Goal: Navigation & Orientation: Find specific page/section

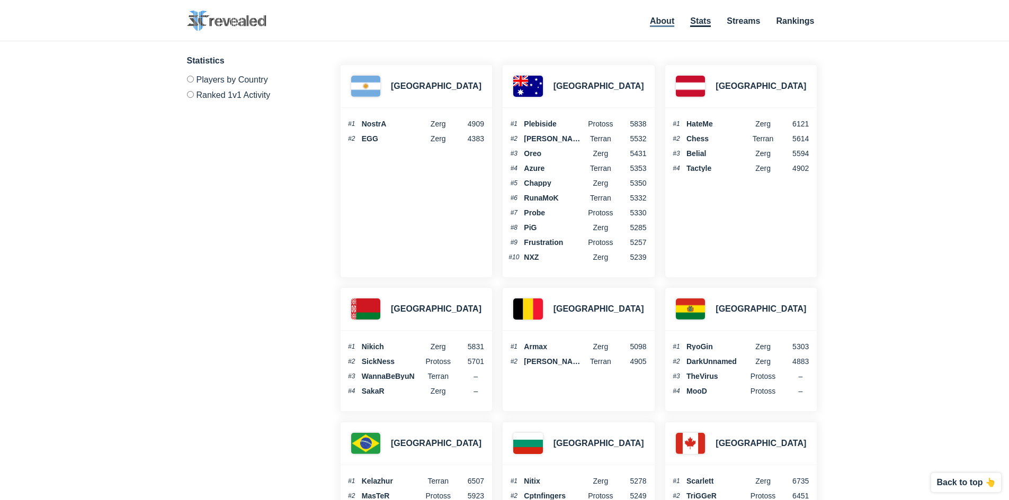
click at [660, 20] on link "About" at bounding box center [662, 21] width 24 height 11
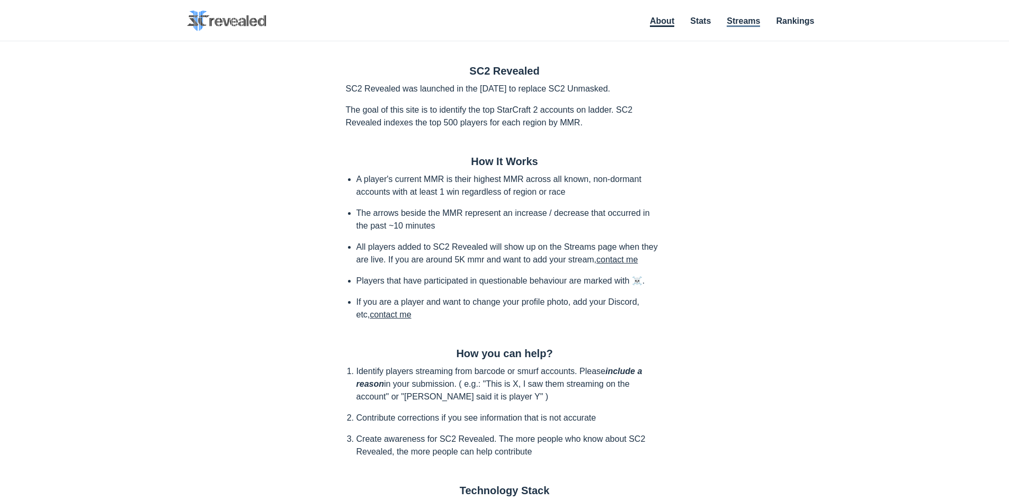
click at [752, 21] on link "Streams" at bounding box center [742, 21] width 33 height 11
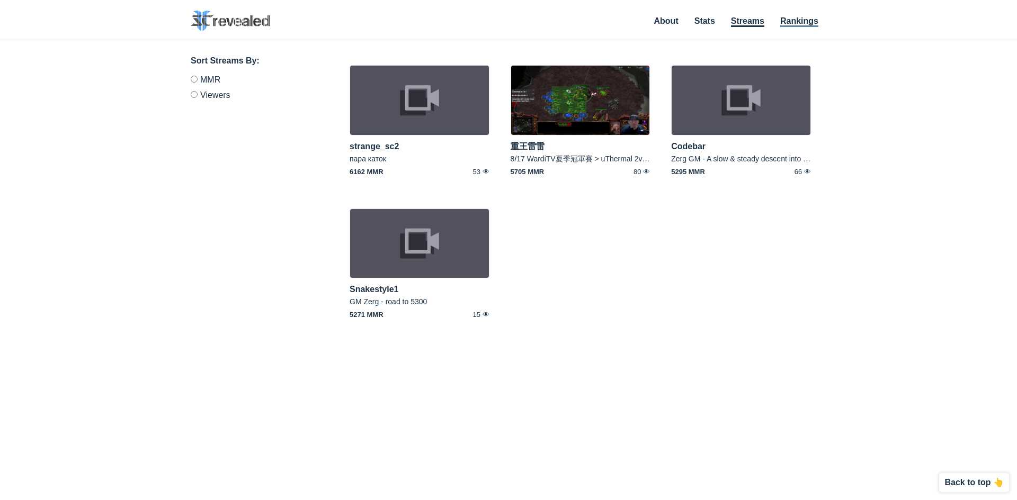
click at [810, 24] on link "Rankings" at bounding box center [799, 21] width 38 height 11
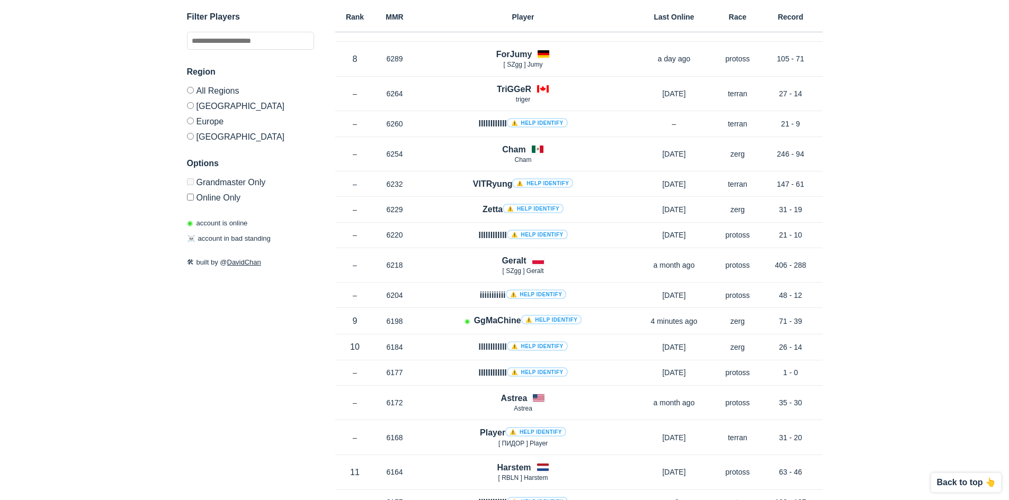
scroll to position [688, 0]
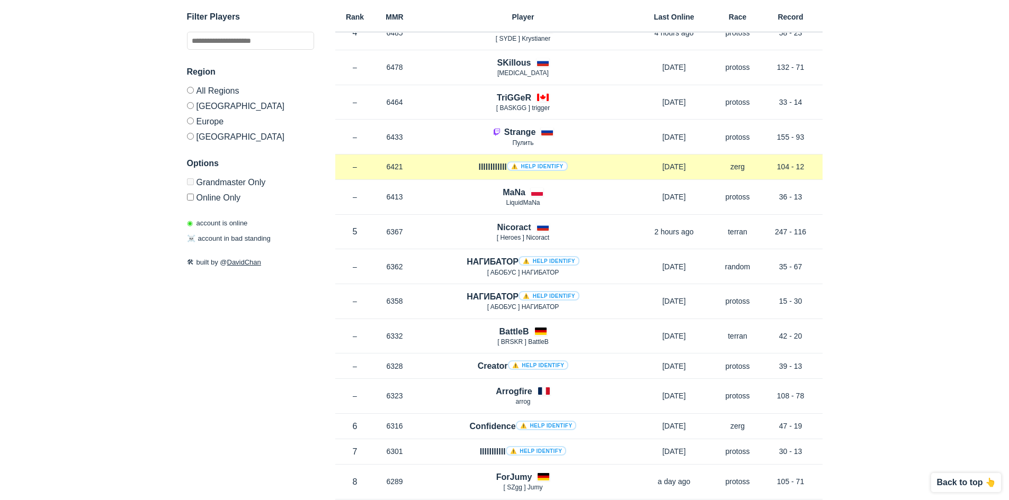
click at [553, 163] on link "⚠️ Help identify" at bounding box center [537, 166] width 61 height 10
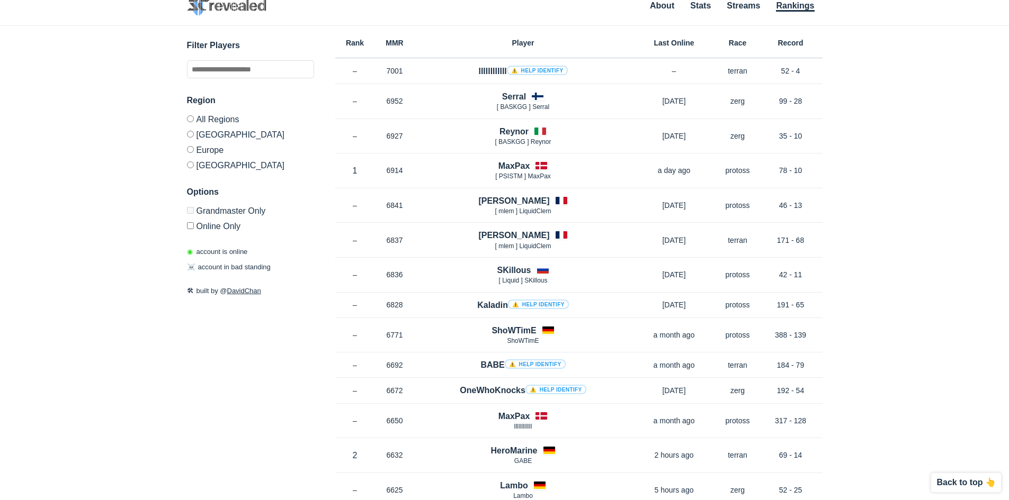
scroll to position [0, 0]
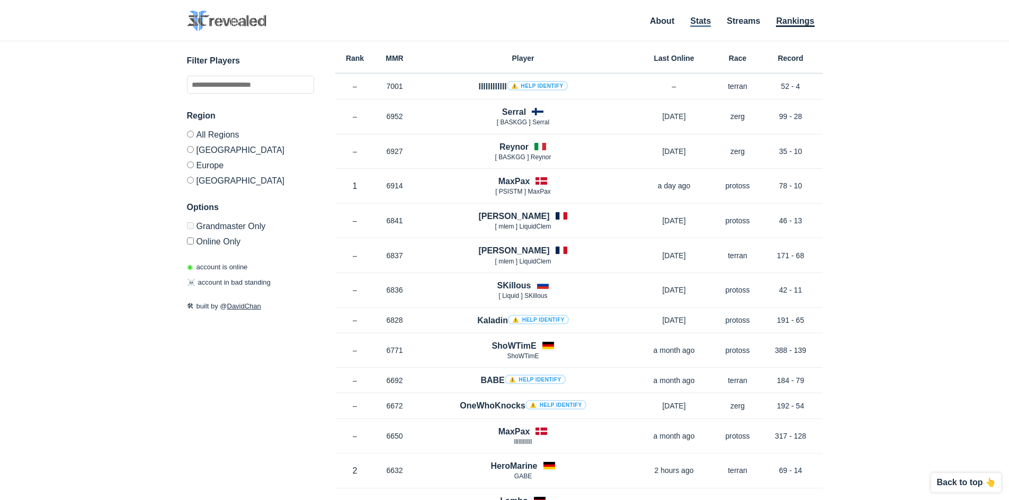
click at [709, 22] on link "Stats" at bounding box center [700, 21] width 21 height 11
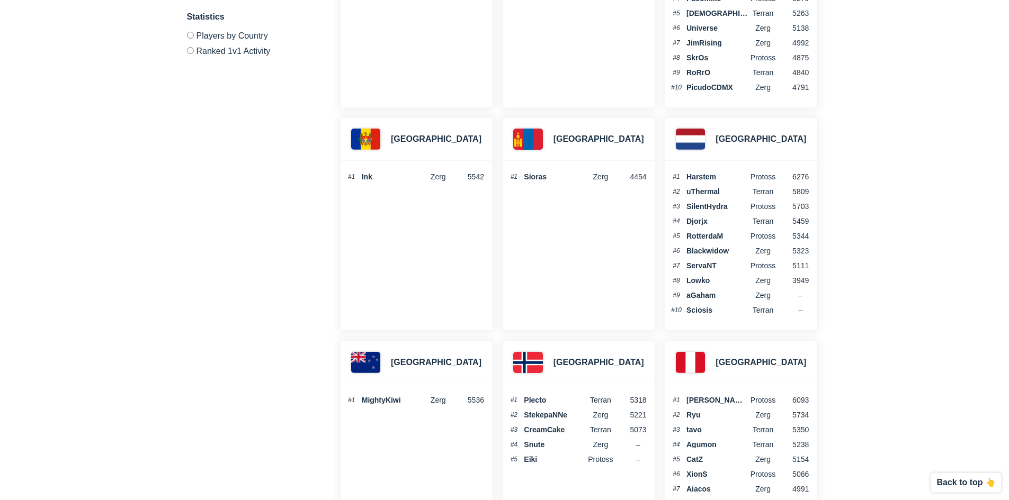
scroll to position [2118, 0]
